Goal: Check status

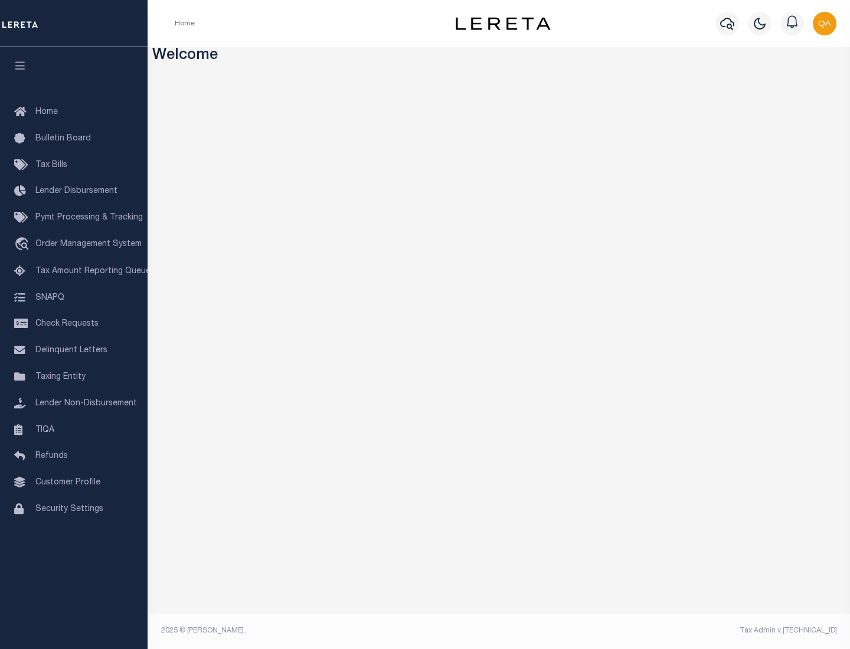
click at [74, 324] on span "Check Requests" at bounding box center [66, 324] width 63 height 8
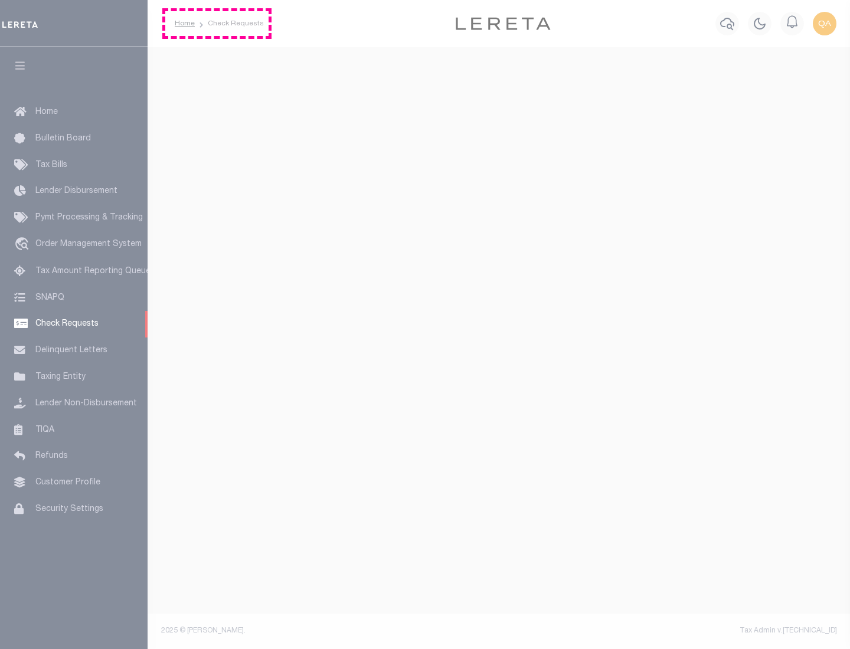
select select "50"
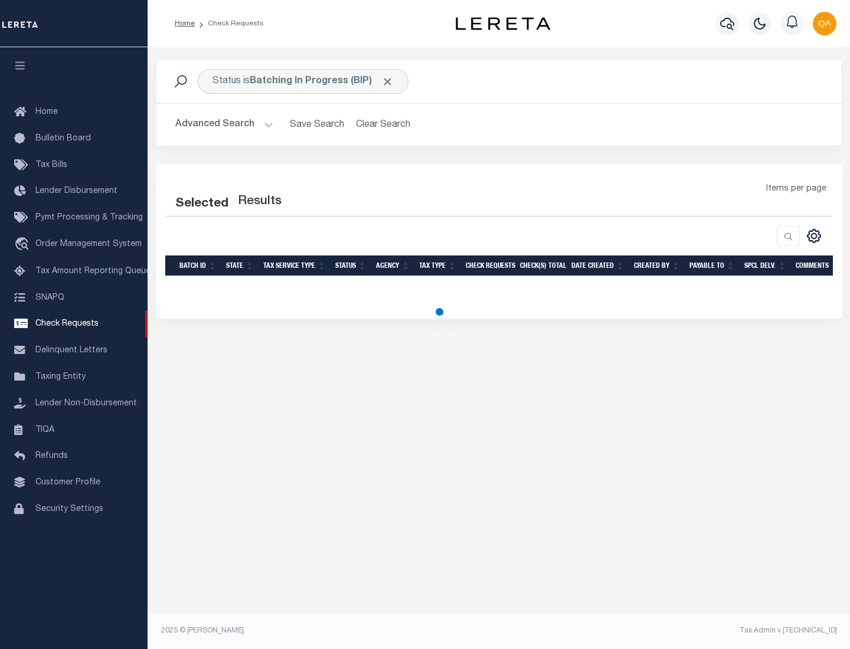
select select "50"
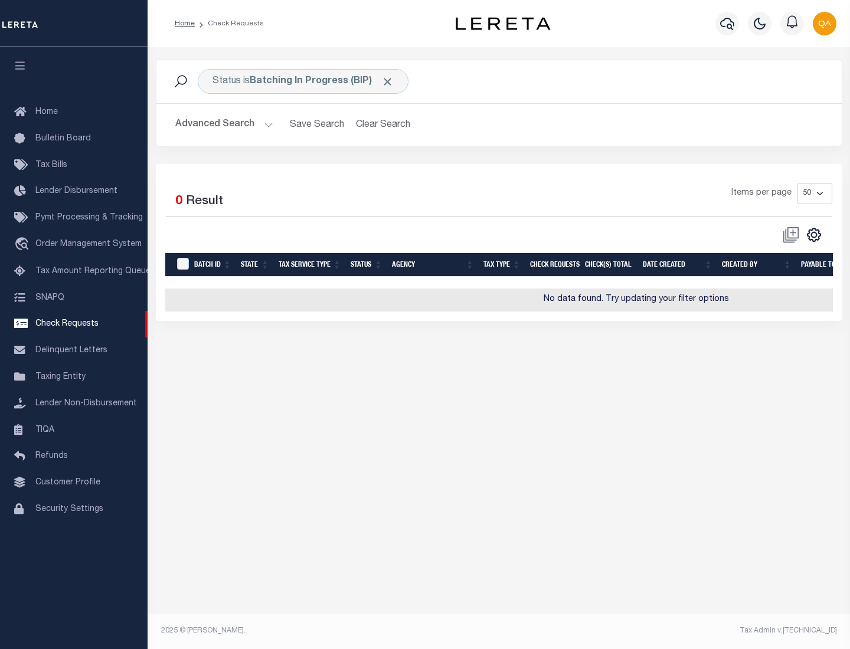
click at [388, 81] on span "Click to Remove" at bounding box center [387, 82] width 12 height 12
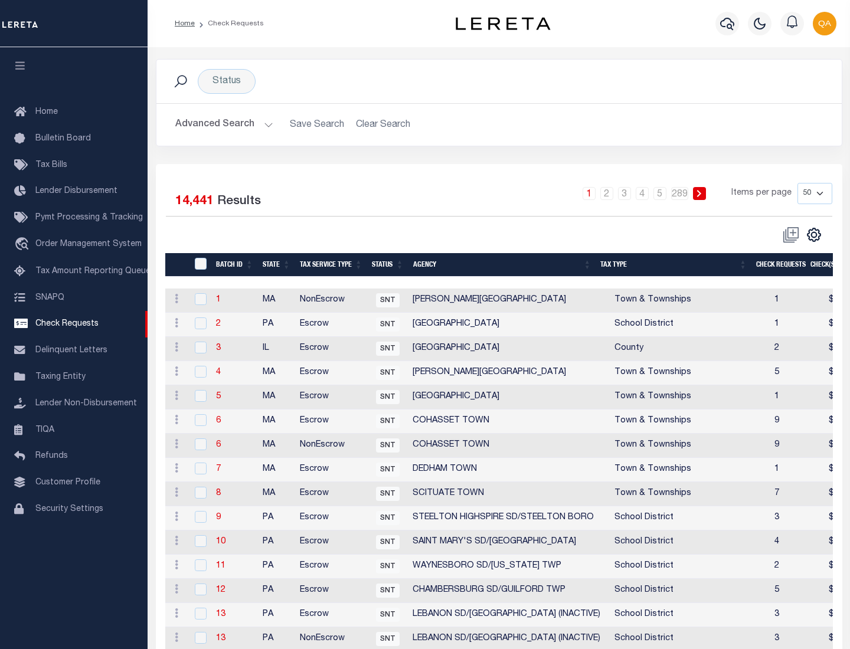
scroll to position [569, 0]
